Goal: Transaction & Acquisition: Book appointment/travel/reservation

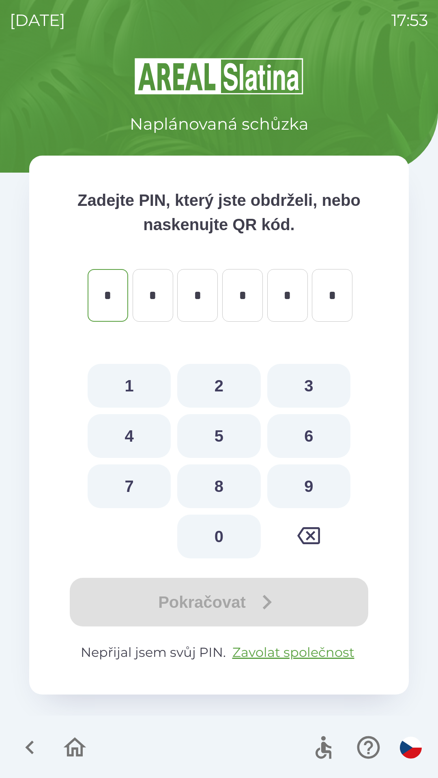
click at [30, 743] on icon "button" at bounding box center [29, 748] width 9 height 14
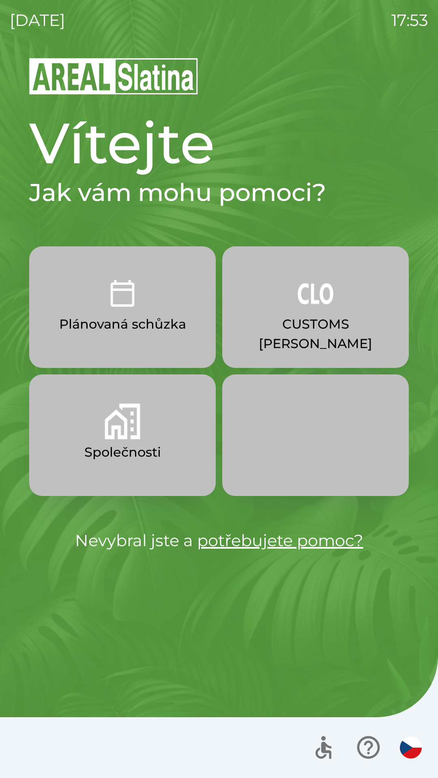
click at [146, 463] on button "Společnosti" at bounding box center [122, 435] width 186 height 122
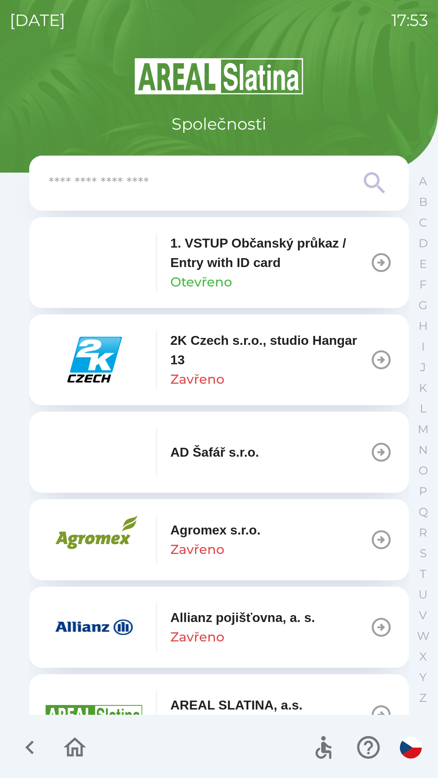
click at [208, 183] on input "text" at bounding box center [203, 183] width 308 height 22
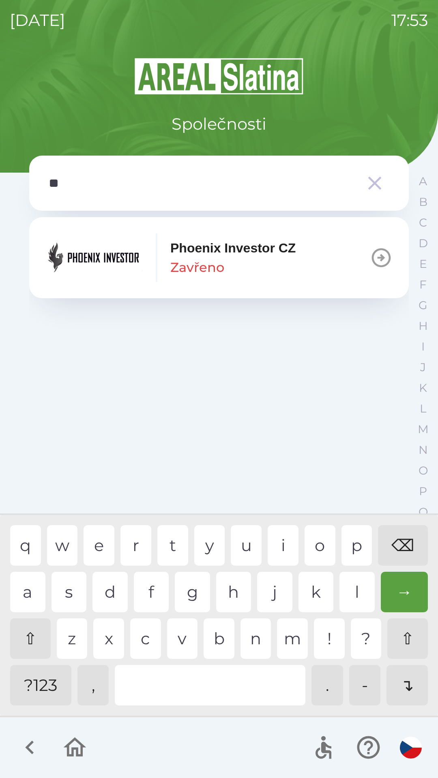
type input "***"
click at [238, 272] on div "Phoenix Investor CZ Zavřeno" at bounding box center [232, 257] width 125 height 39
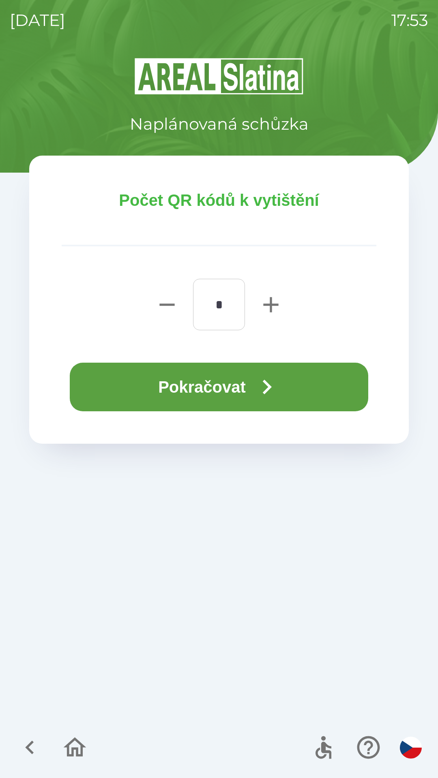
click at [188, 378] on button "Pokračovat" at bounding box center [219, 387] width 298 height 49
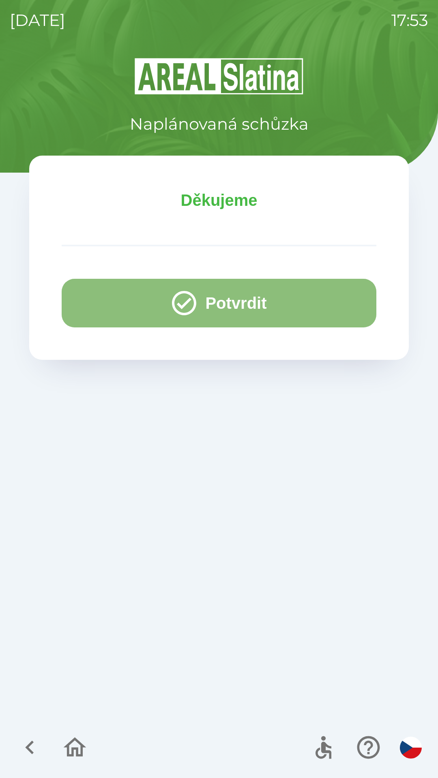
click at [214, 299] on button "Potvrdit" at bounding box center [219, 303] width 314 height 49
